Goal: Check status

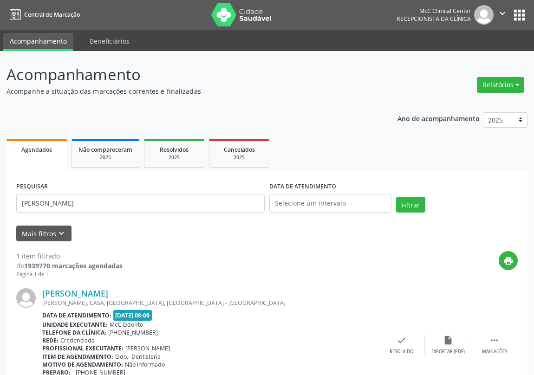
scroll to position [52, 0]
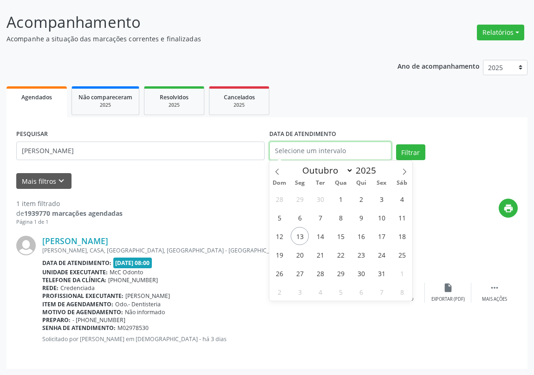
click at [351, 145] on input "text" at bounding box center [330, 151] width 122 height 19
click at [302, 235] on span "13" at bounding box center [300, 236] width 18 height 18
type input "[DATE]"
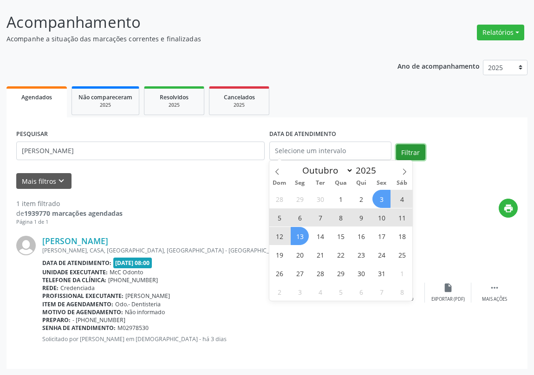
click at [412, 149] on button "Filtrar" at bounding box center [410, 152] width 29 height 16
select select "9"
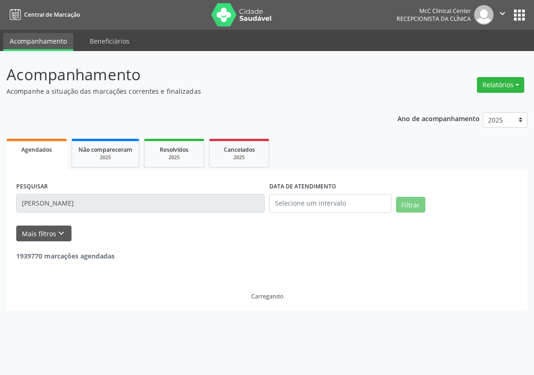
scroll to position [0, 0]
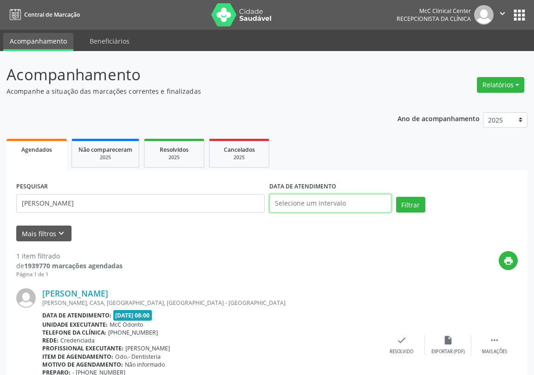
click at [332, 202] on input "text" at bounding box center [330, 203] width 122 height 19
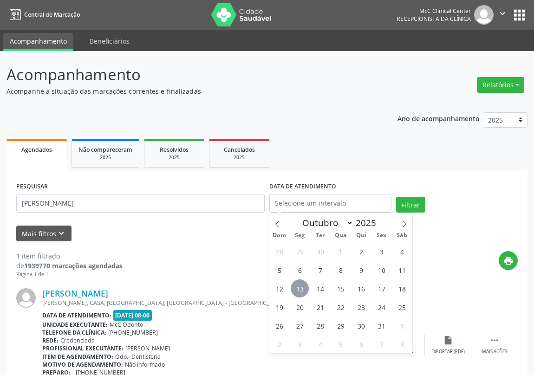
click at [301, 290] on span "13" at bounding box center [300, 289] width 18 height 18
type input "[DATE]"
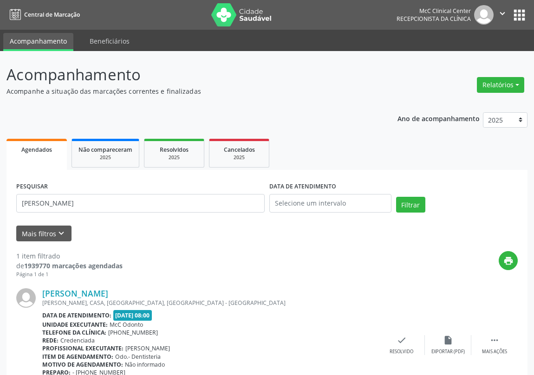
click at [231, 272] on div "print" at bounding box center [320, 264] width 395 height 27
